Goal: Transaction & Acquisition: Purchase product/service

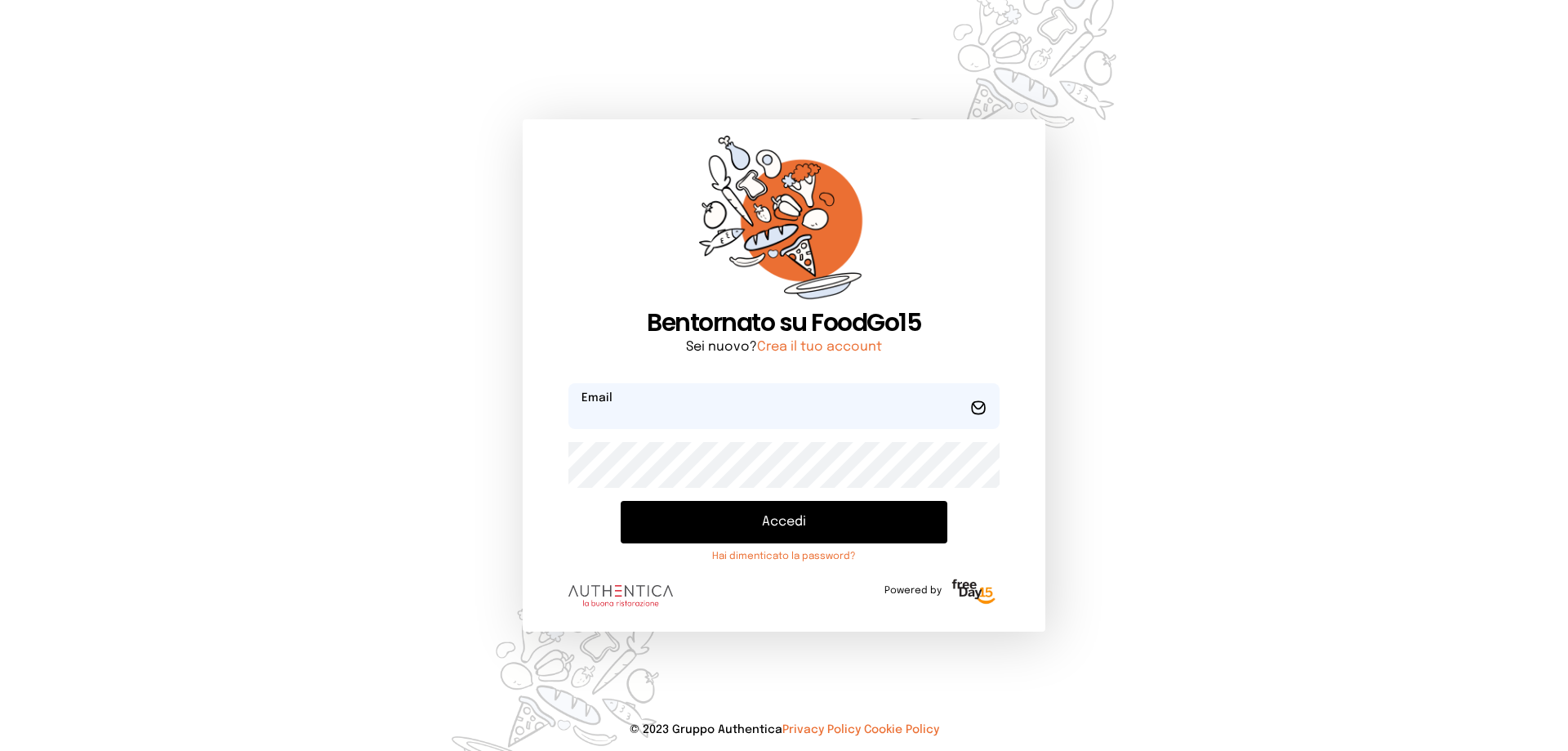
type input "**********"
click at [768, 529] on button "Accedi" at bounding box center [784, 523] width 327 height 43
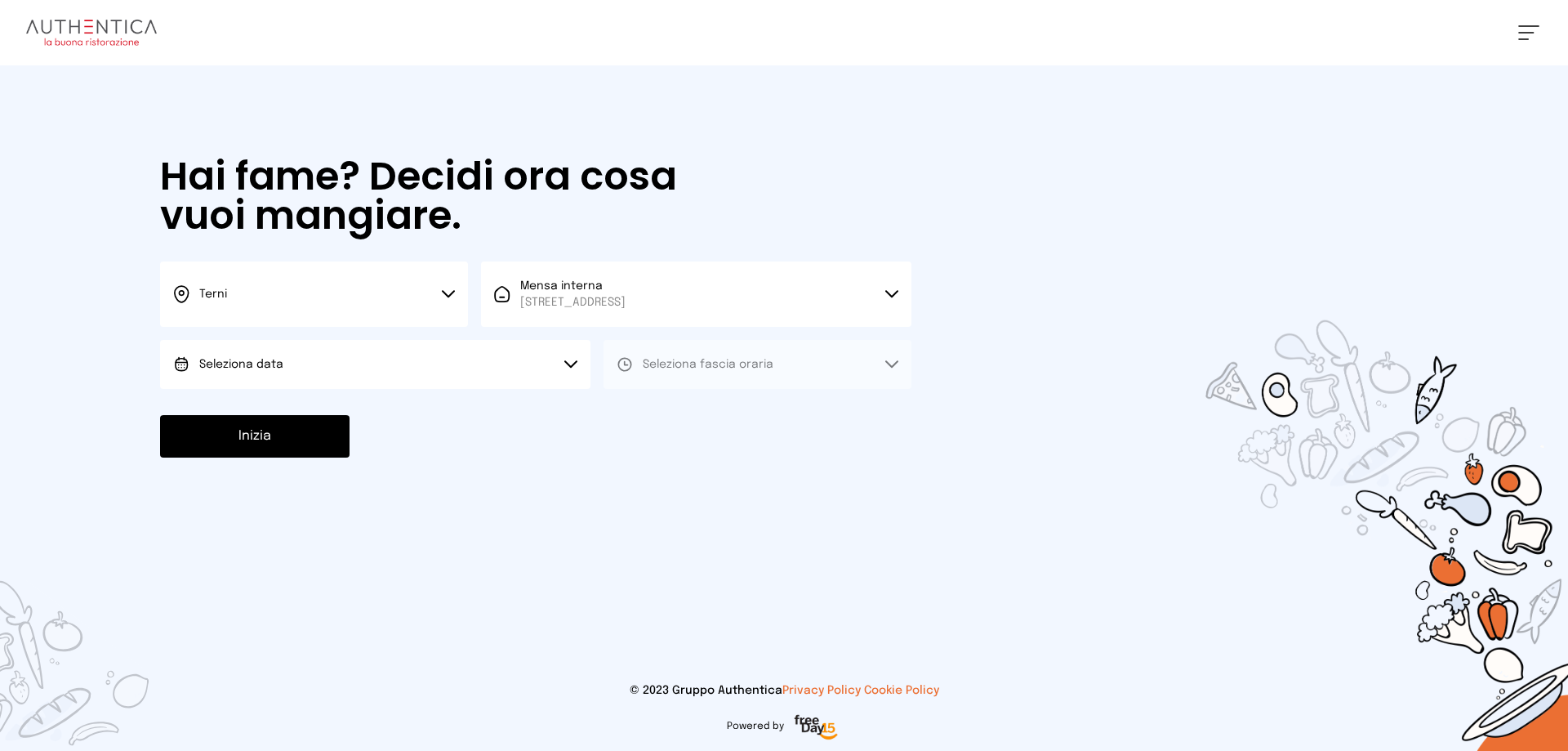
click at [356, 366] on button "Seleziona data" at bounding box center [376, 364] width 431 height 49
click at [327, 418] on li "[DATE], [DATE]" at bounding box center [376, 410] width 431 height 43
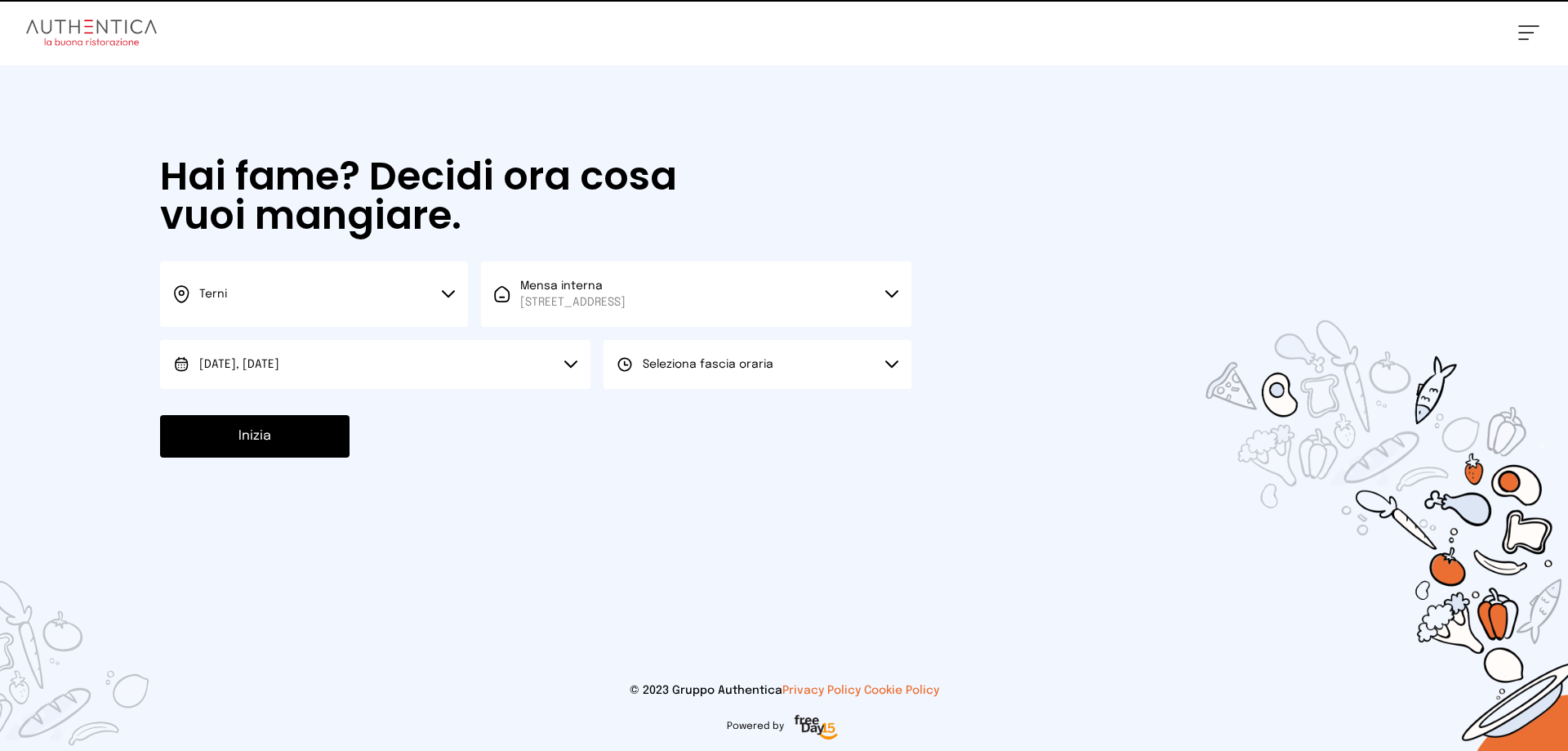
click at [740, 359] on span "Seleziona fascia oraria" at bounding box center [708, 364] width 130 height 11
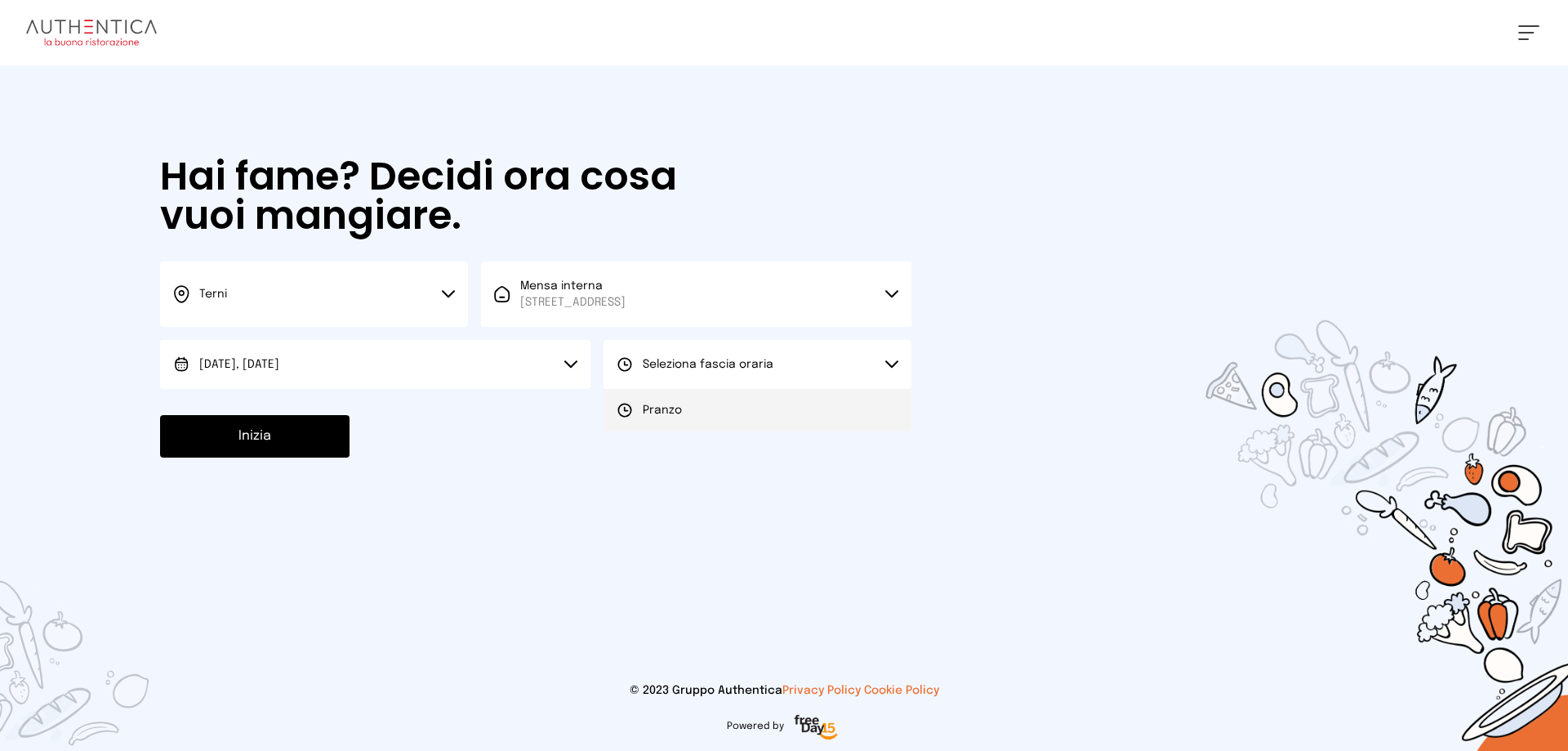
click at [691, 407] on li "Pranzo" at bounding box center [757, 410] width 308 height 43
click at [287, 439] on button "Inizia" at bounding box center [255, 437] width 190 height 43
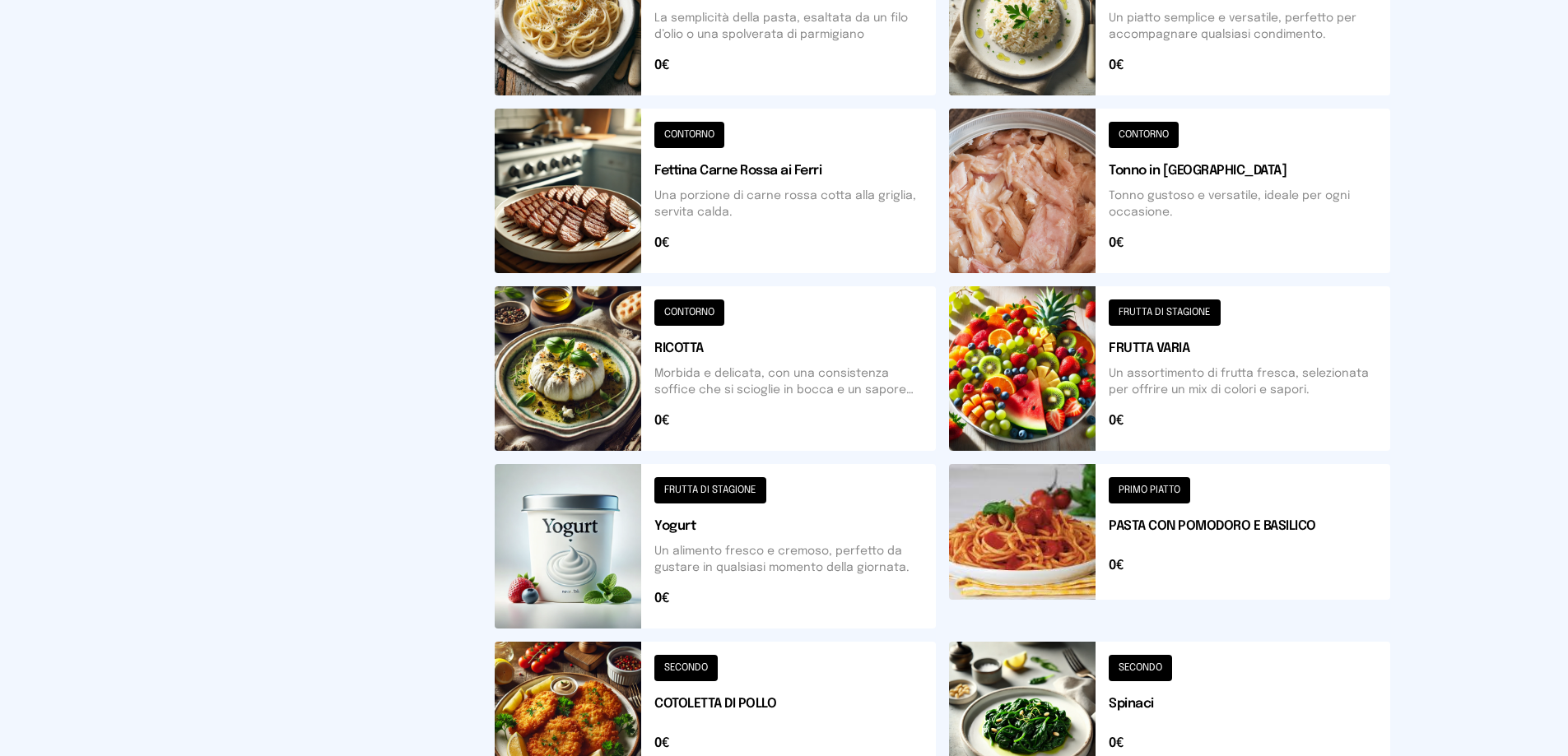
scroll to position [493, 0]
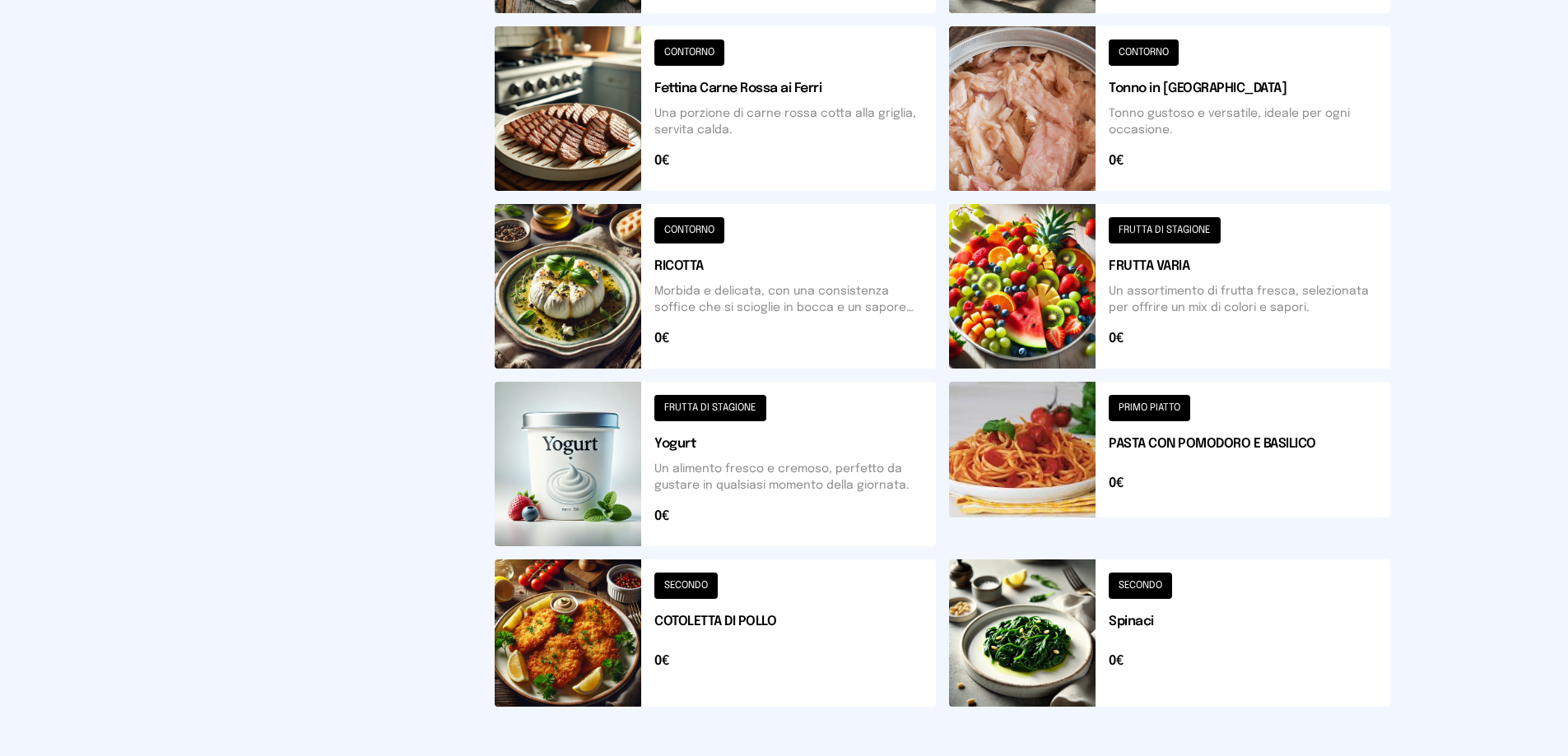
click at [746, 617] on button at bounding box center [715, 632] width 441 height 147
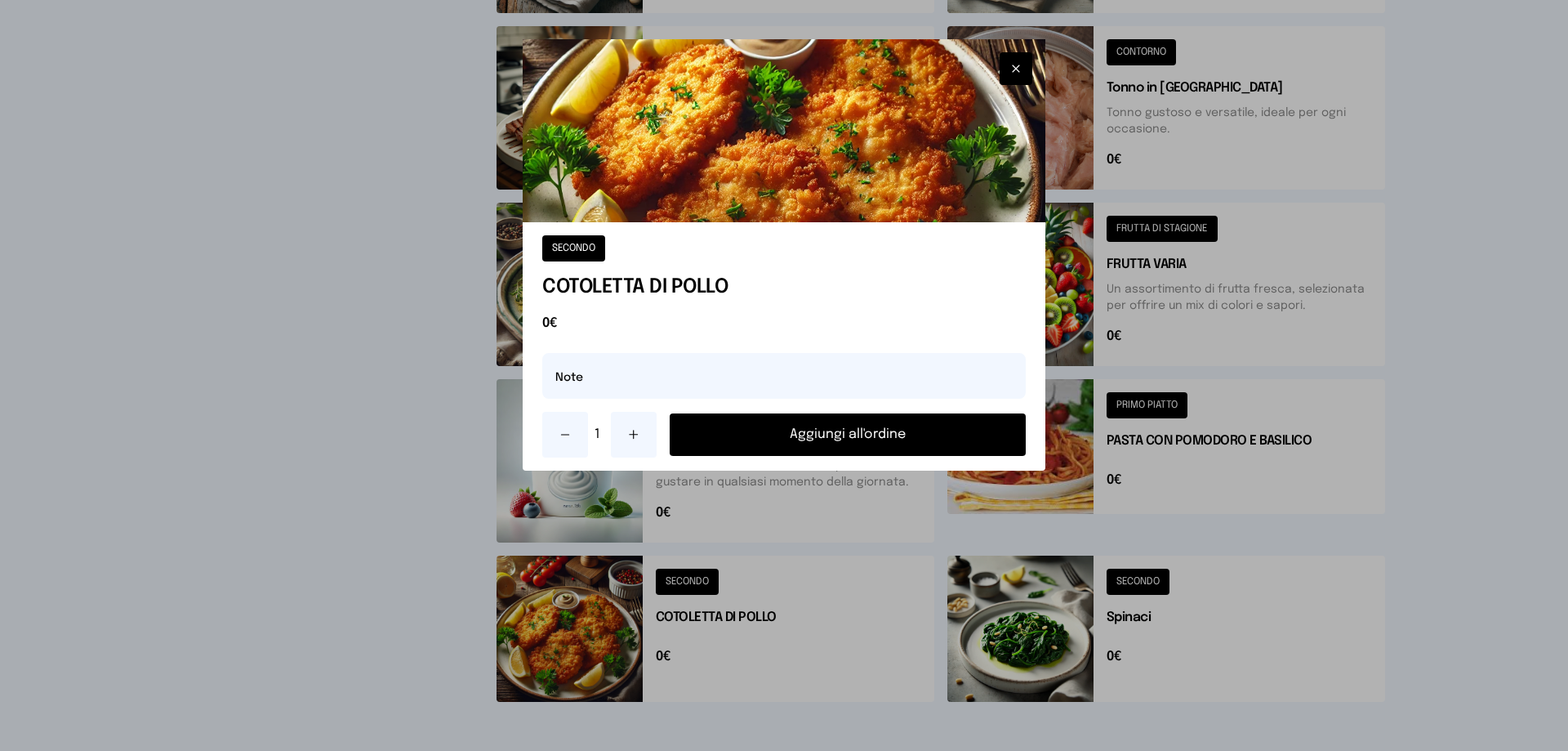
click at [868, 433] on button "Aggiungi all'ordine" at bounding box center [847, 435] width 356 height 43
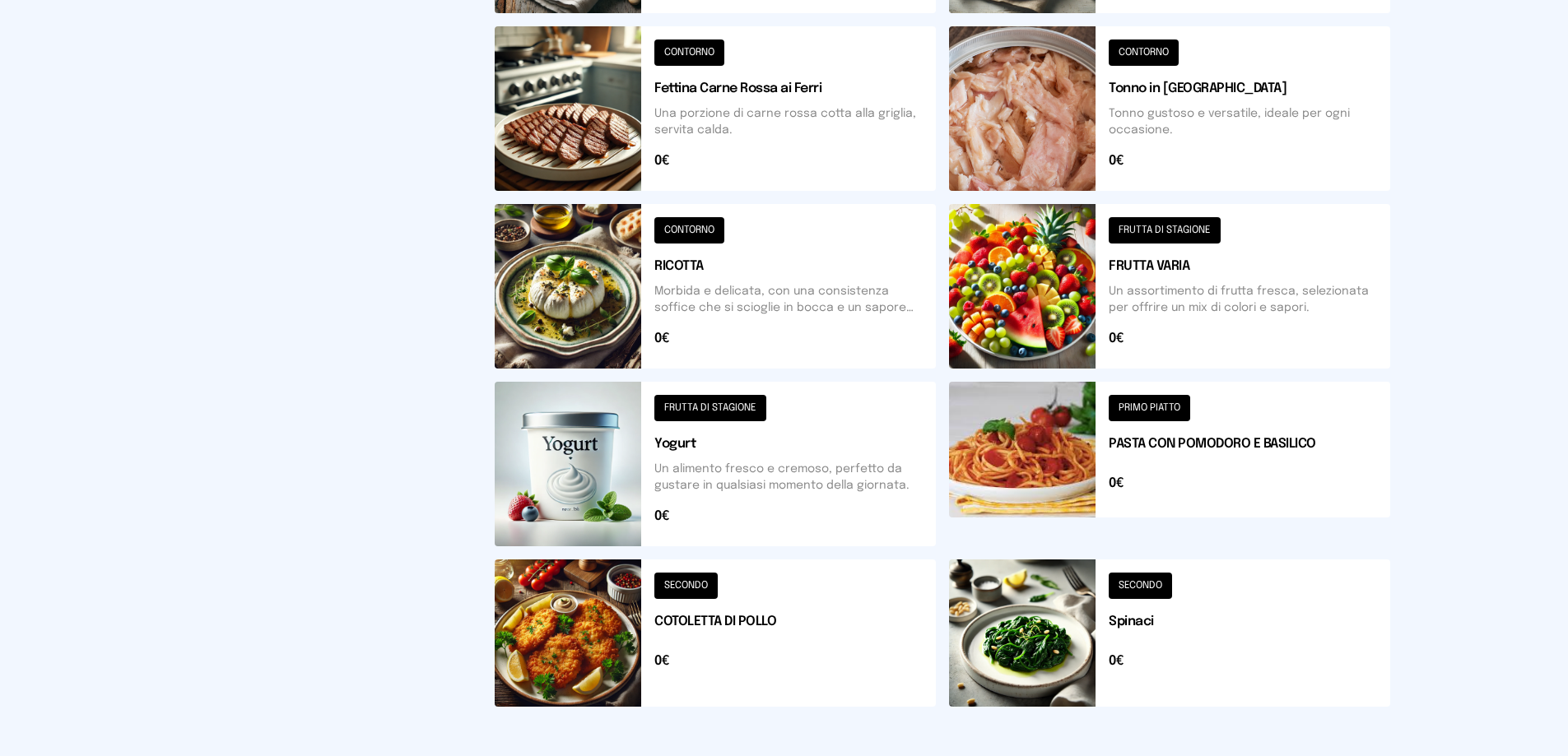
click at [1142, 592] on button at bounding box center [1170, 632] width 441 height 147
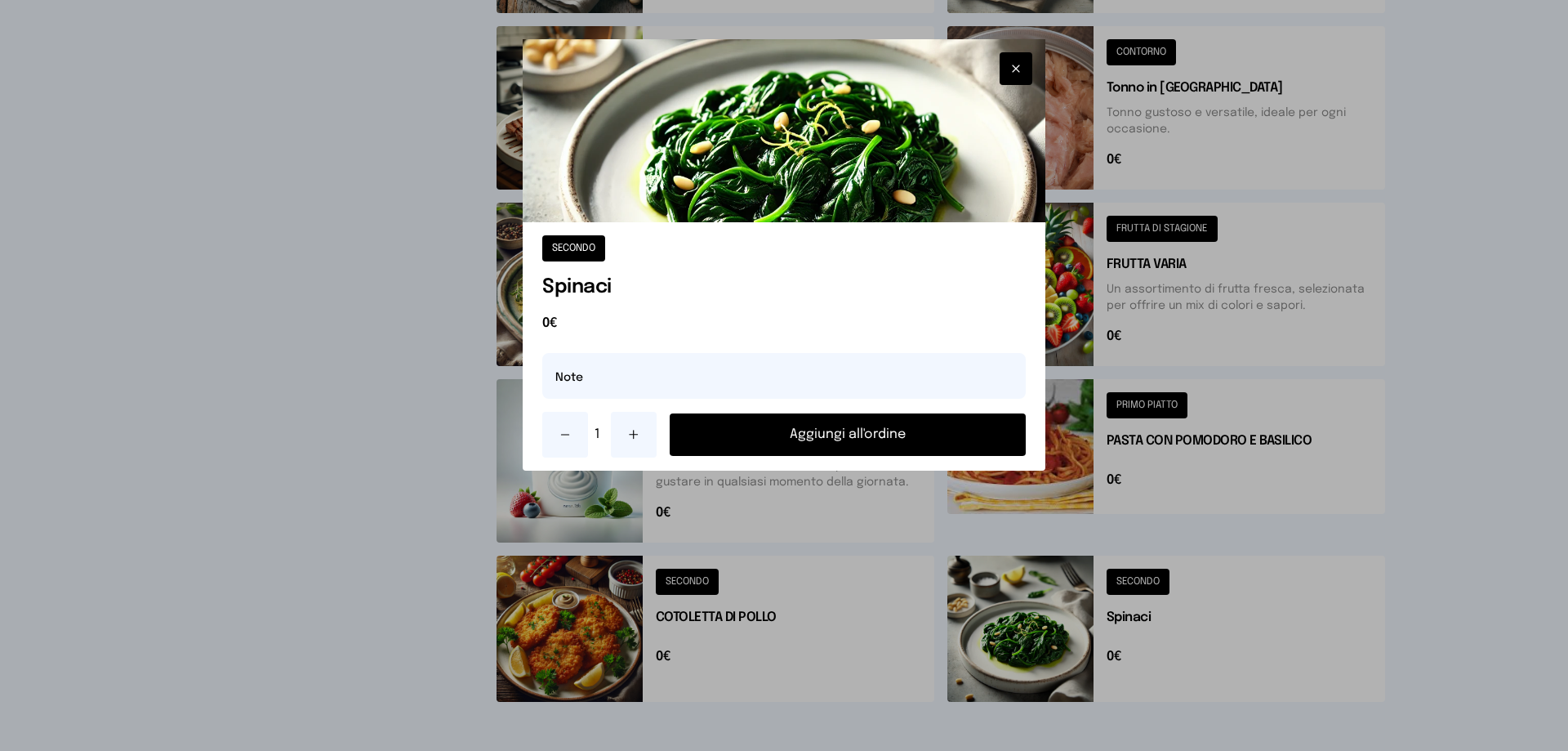
click at [873, 437] on button "Aggiungi all'ordine" at bounding box center [847, 435] width 356 height 43
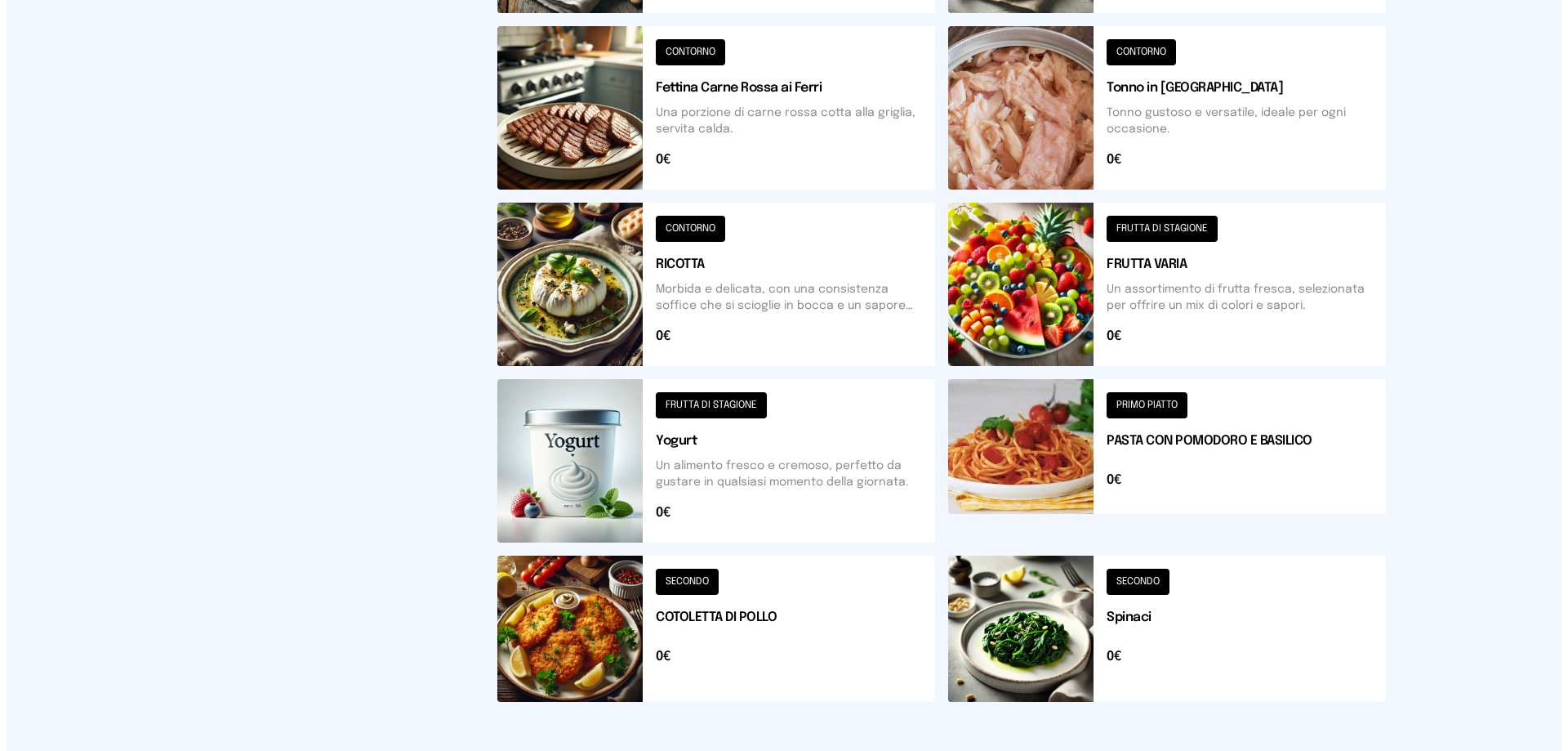
scroll to position [0, 0]
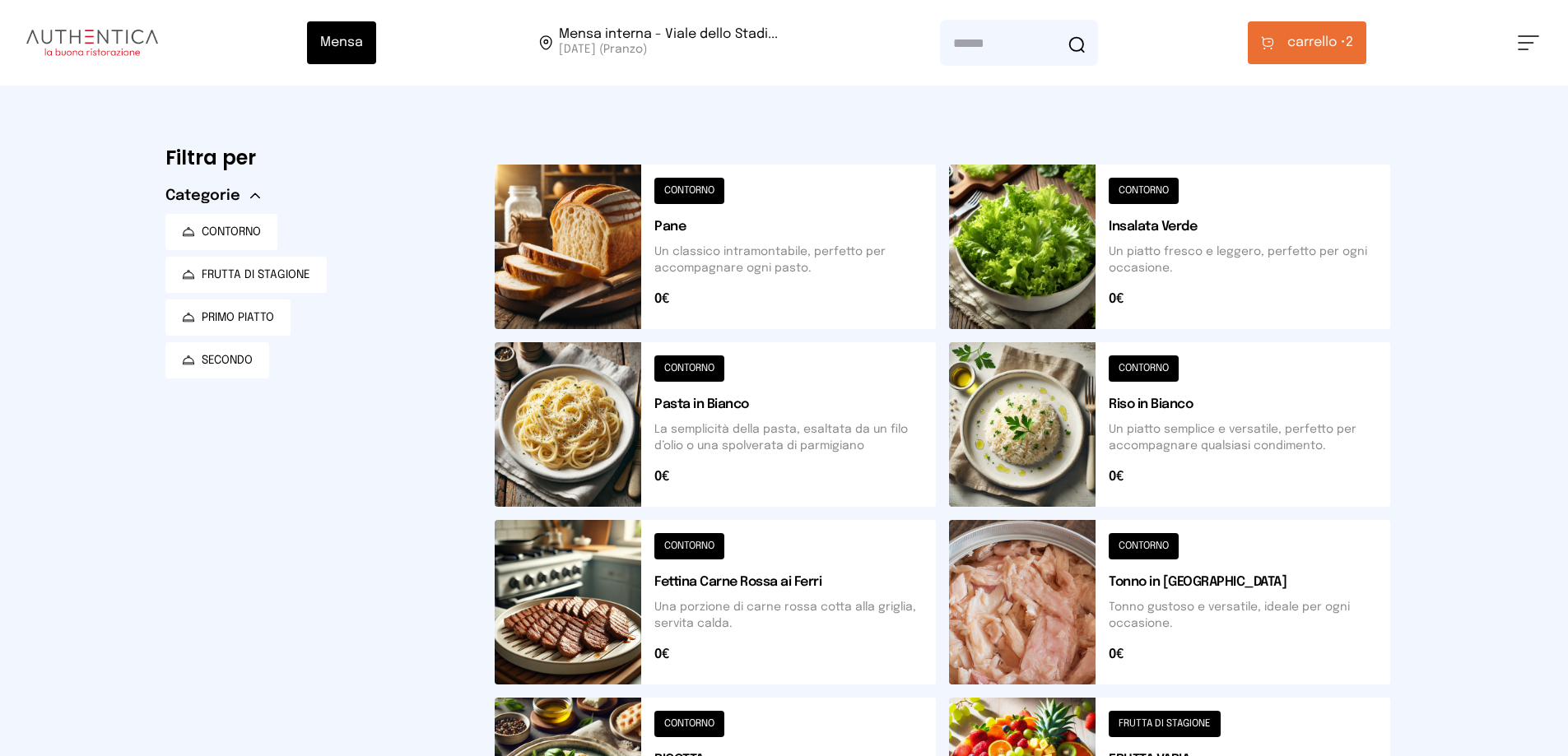
click at [1335, 40] on span "carrello •" at bounding box center [1316, 42] width 59 height 20
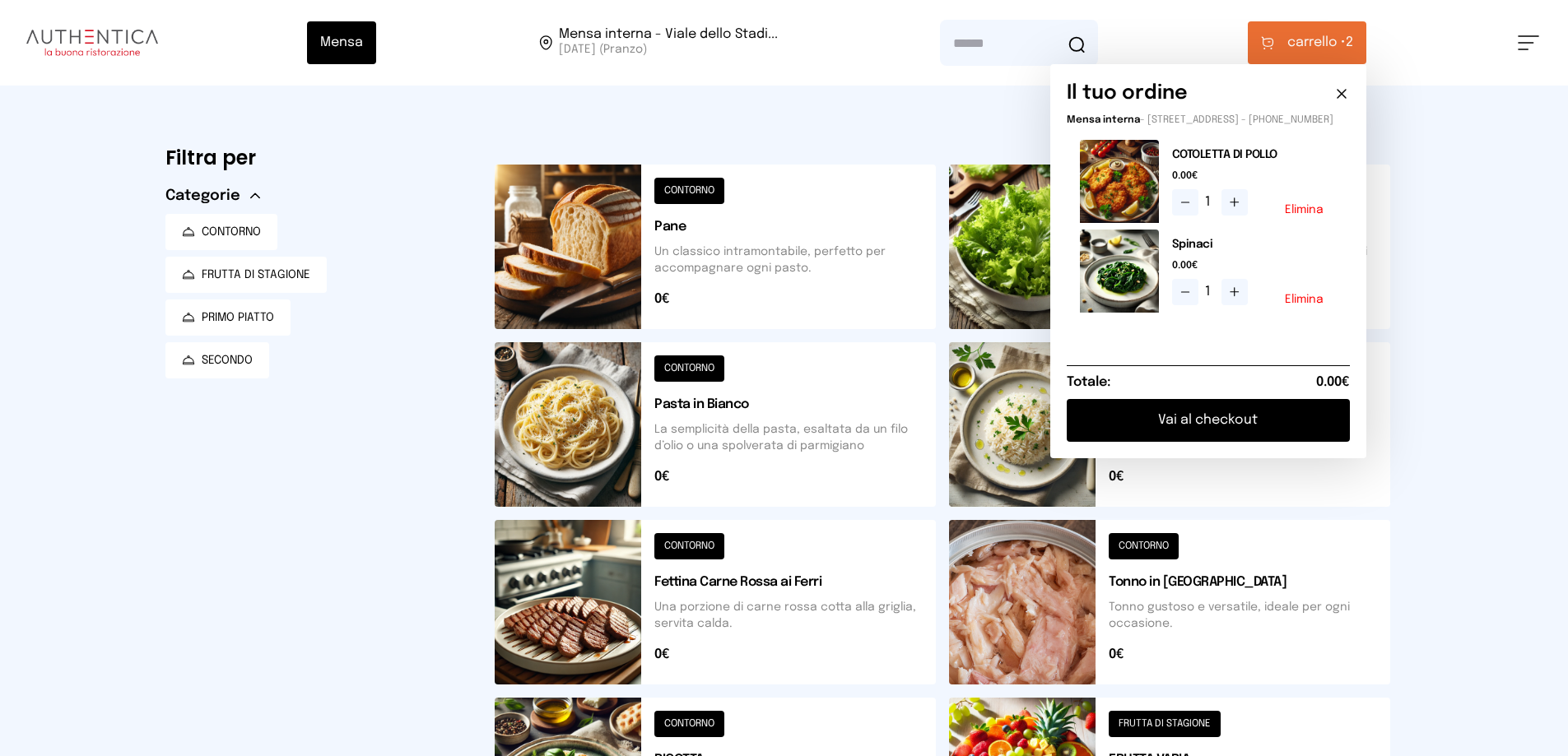
click at [1204, 437] on button "Vai al checkout" at bounding box center [1208, 421] width 283 height 43
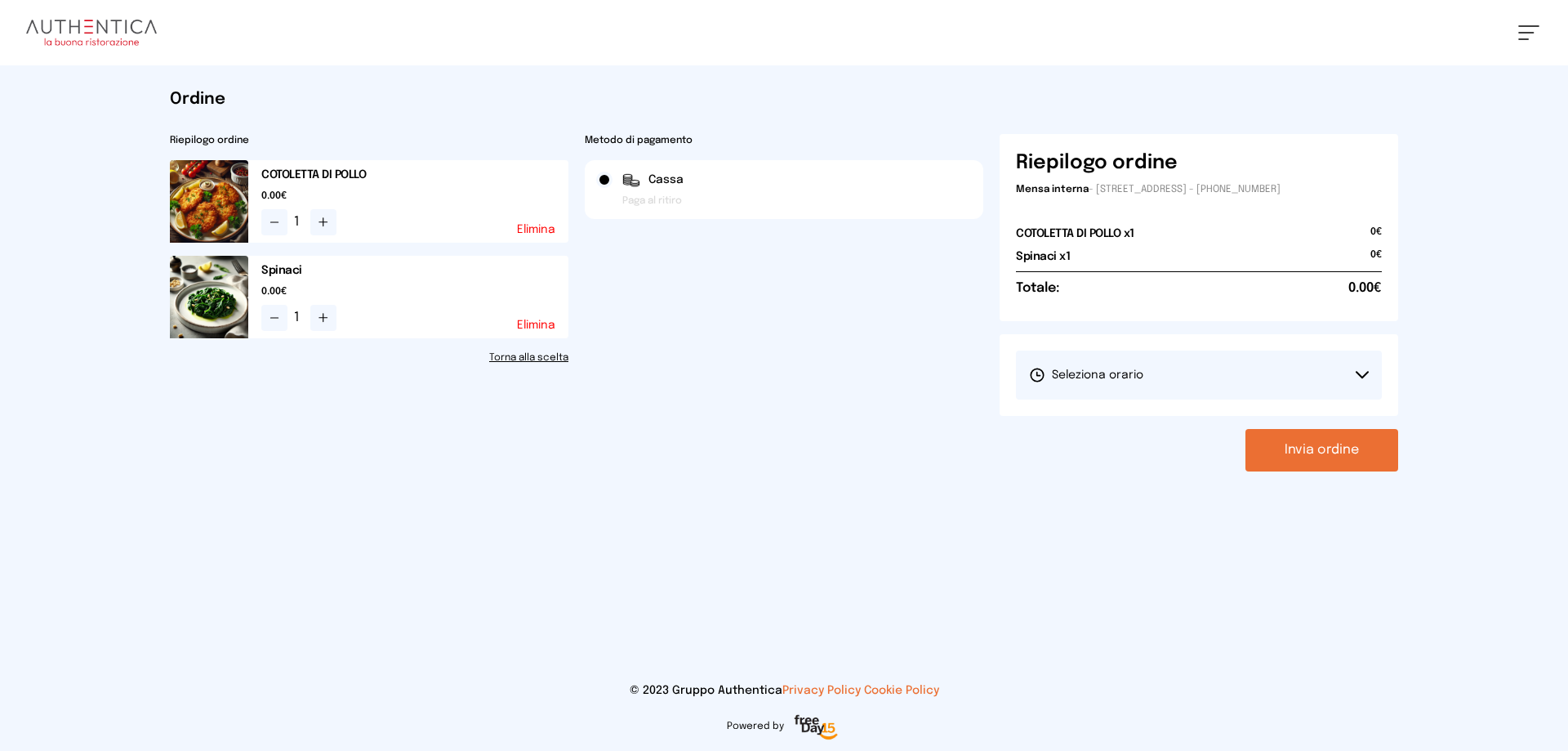
click at [1106, 379] on span "Seleziona orario" at bounding box center [1086, 374] width 114 height 16
click at [1085, 425] on span "1° Turno (13:00 - 15:00)" at bounding box center [1091, 421] width 124 height 16
click at [1271, 451] on button "Invia ordine" at bounding box center [1322, 451] width 153 height 43
